Goal: Task Accomplishment & Management: Manage account settings

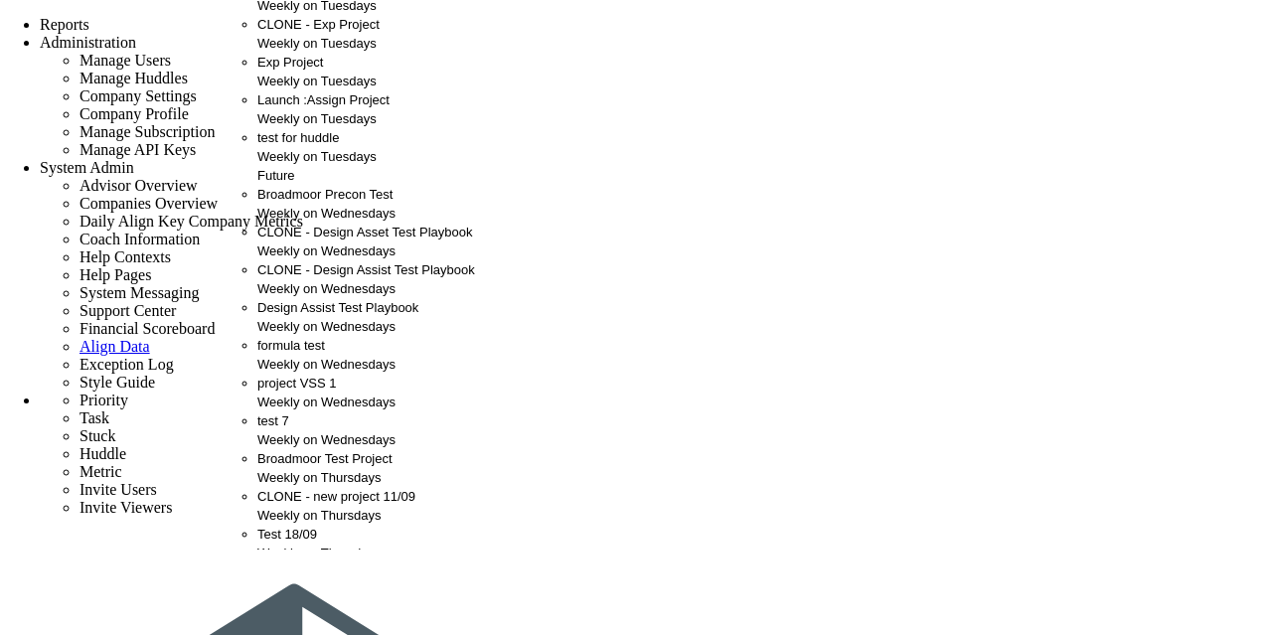
scroll to position [686, 0]
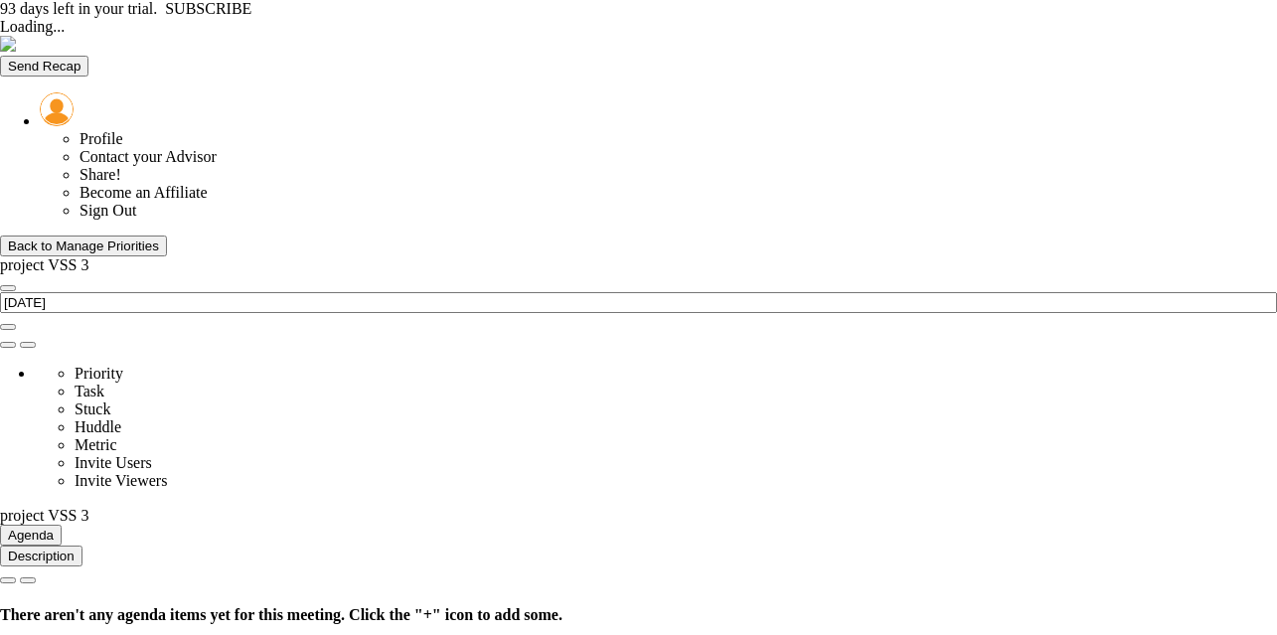
type input "[DATE]"
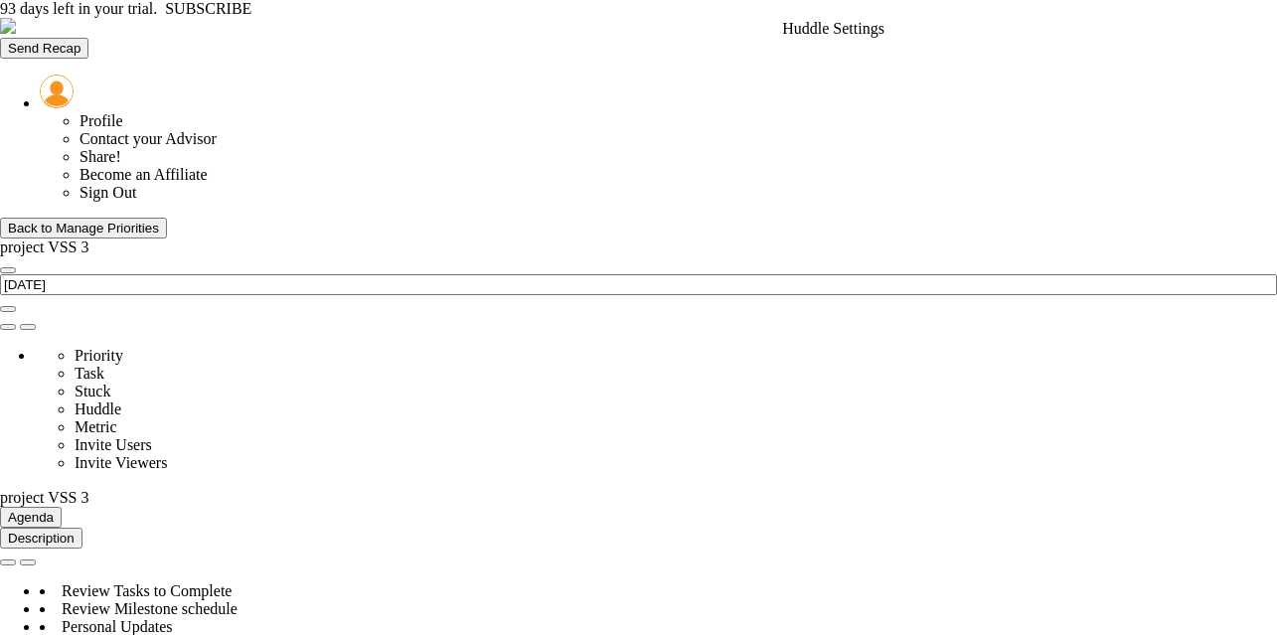
click at [8, 327] on span at bounding box center [8, 327] width 0 height 0
type input "project VSS 3"
type input "[PERSON_NAME]"
click at [8, 327] on span at bounding box center [8, 327] width 0 height 0
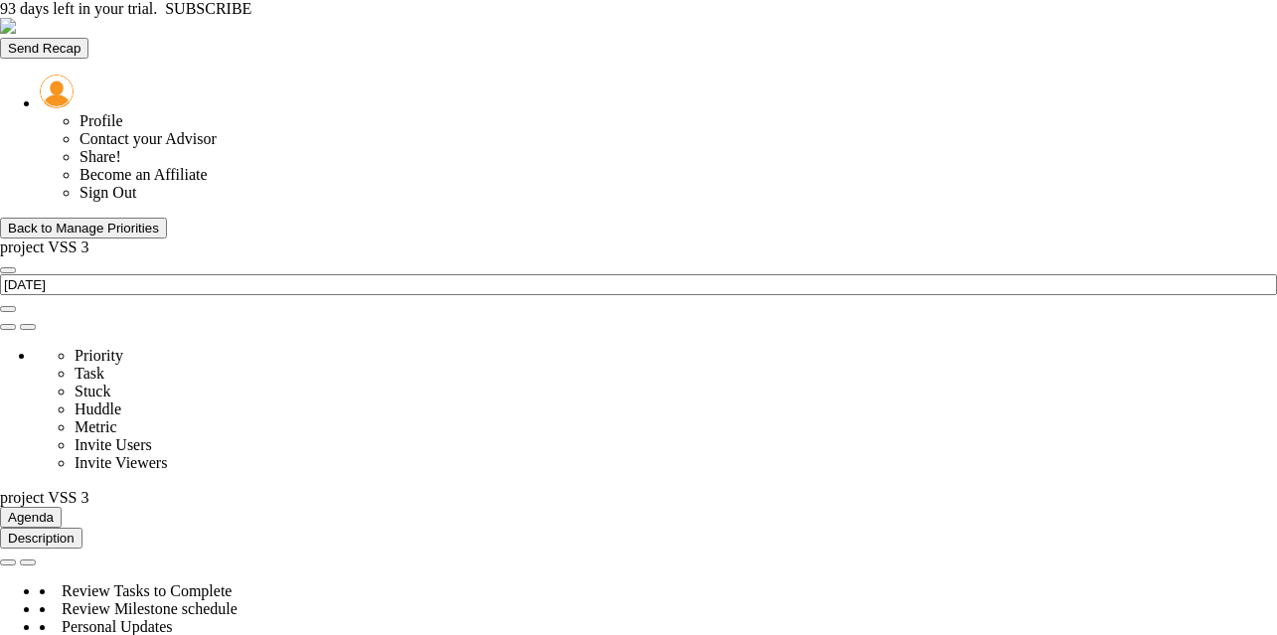
type input "project VSS 3"
type input "[PERSON_NAME]"
click at [159, 221] on div "Back to Manage Priorities" at bounding box center [83, 228] width 151 height 15
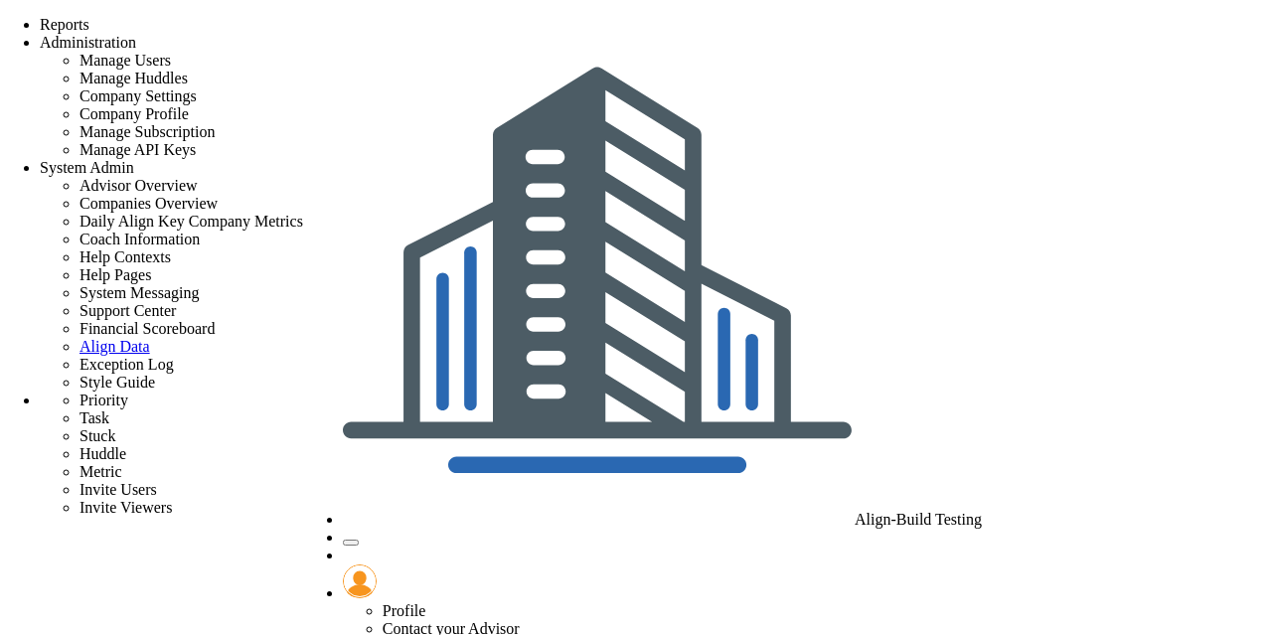
click at [982, 23] on div "Align-Build Testing" at bounding box center [662, 272] width 639 height 513
